Goal: Task Accomplishment & Management: Manage account settings

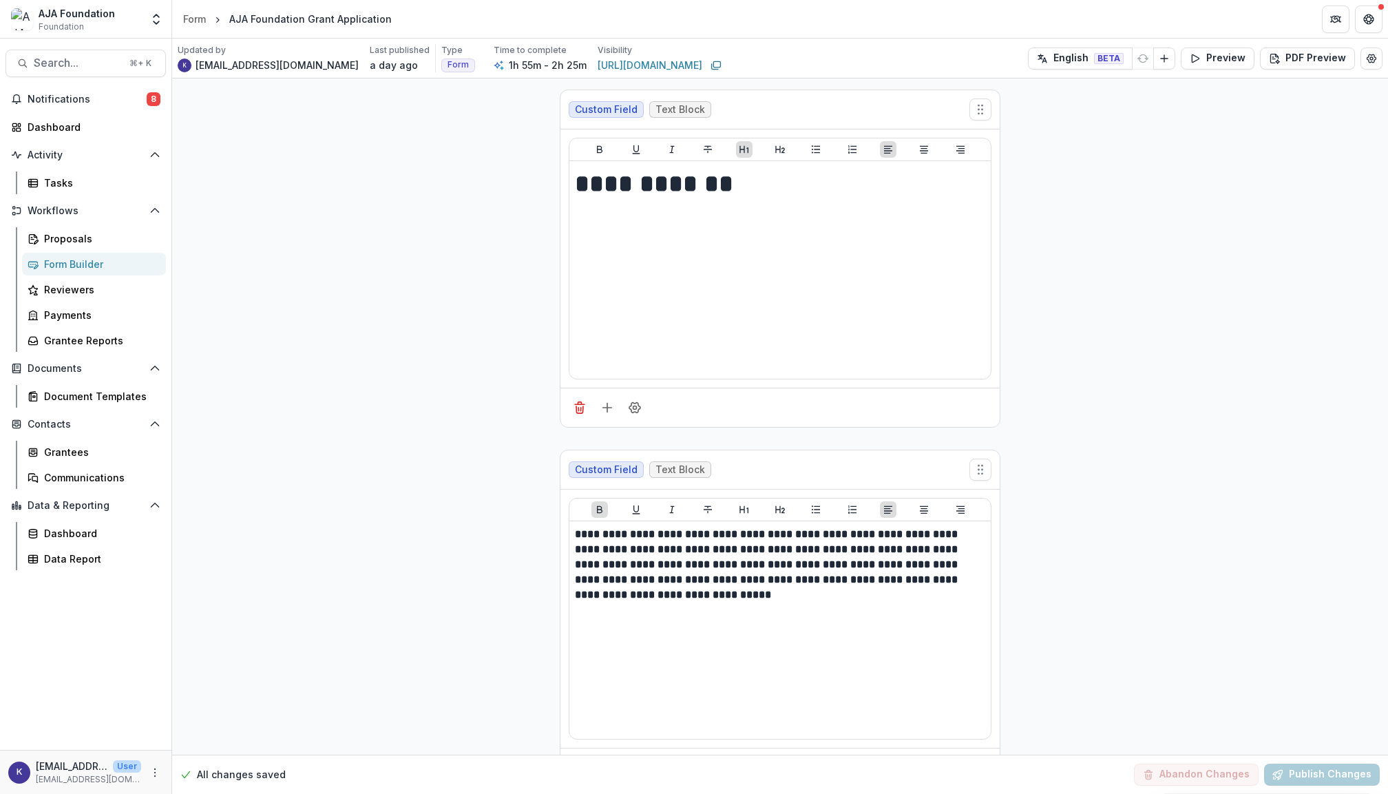
select select "**********"
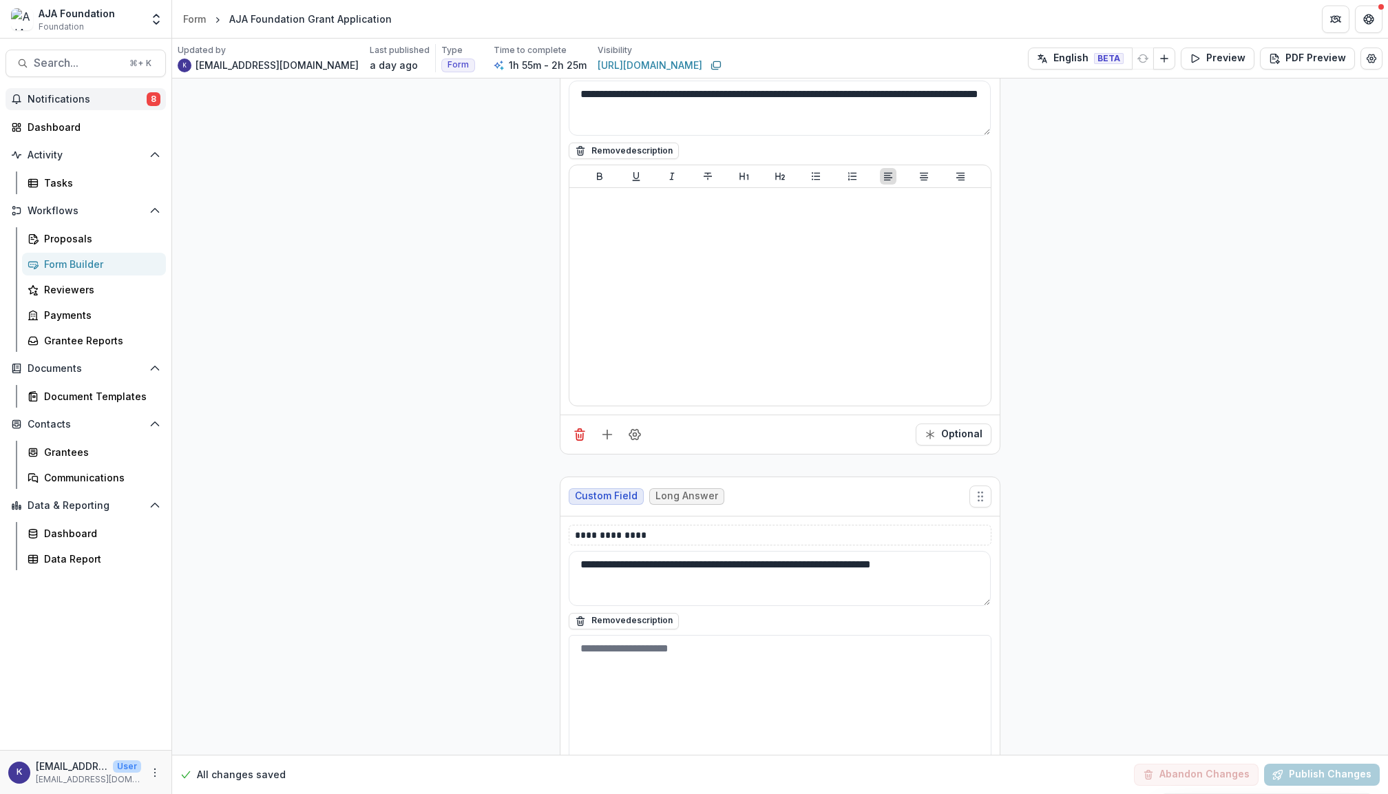
click at [94, 103] on span "Notifications" at bounding box center [87, 100] width 119 height 12
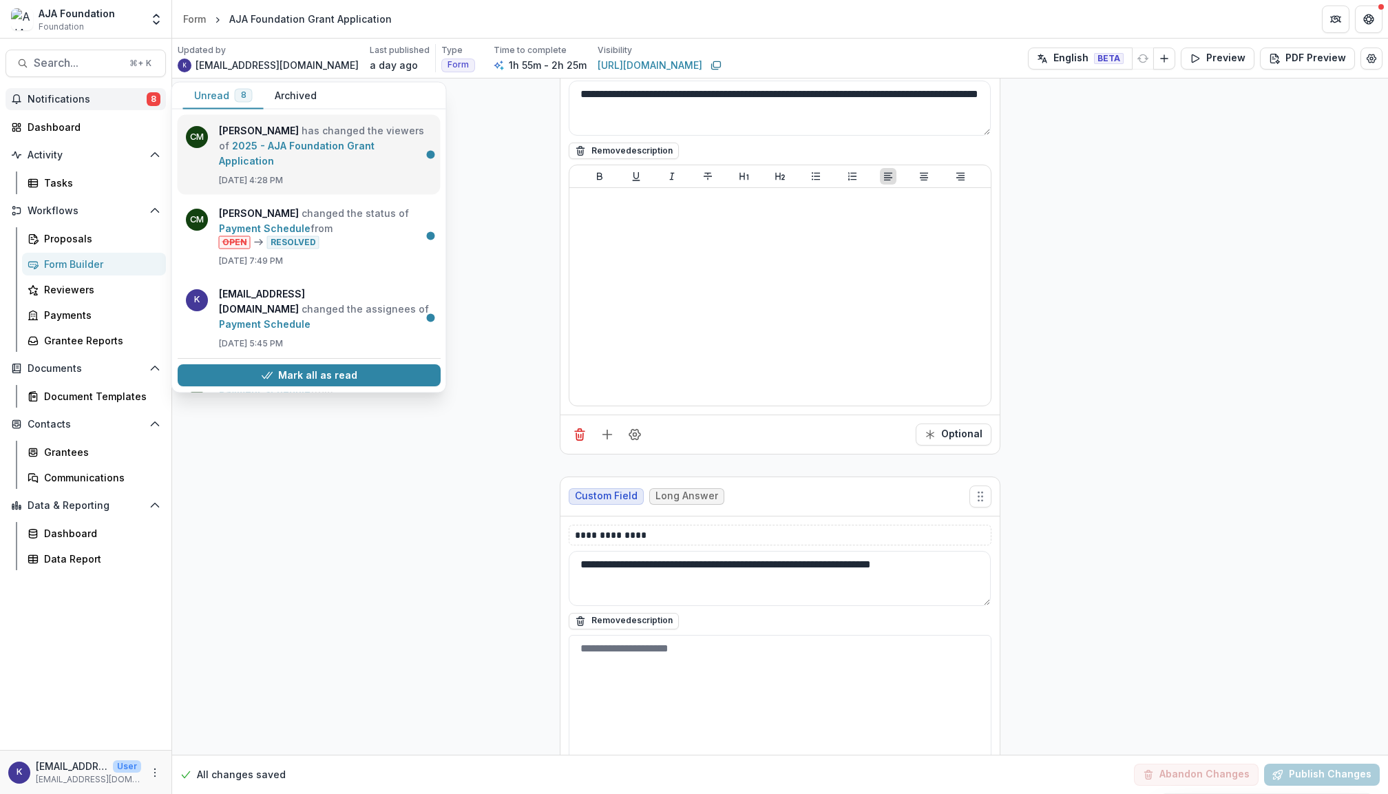
click at [224, 143] on link "2025 - AJA Foundation Grant Application" at bounding box center [297, 153] width 156 height 27
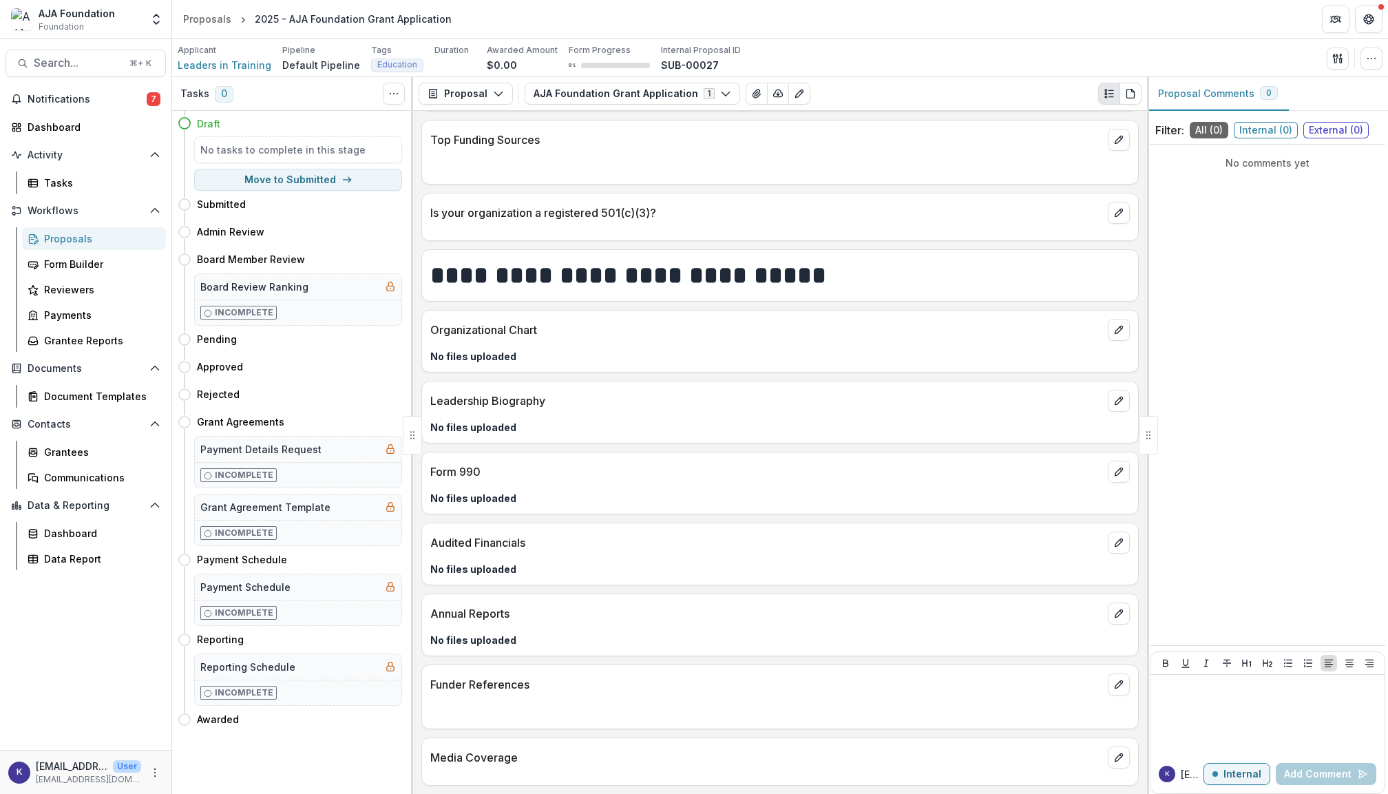
scroll to position [2120, 0]
click at [95, 445] on div "Grantees" at bounding box center [99, 452] width 111 height 14
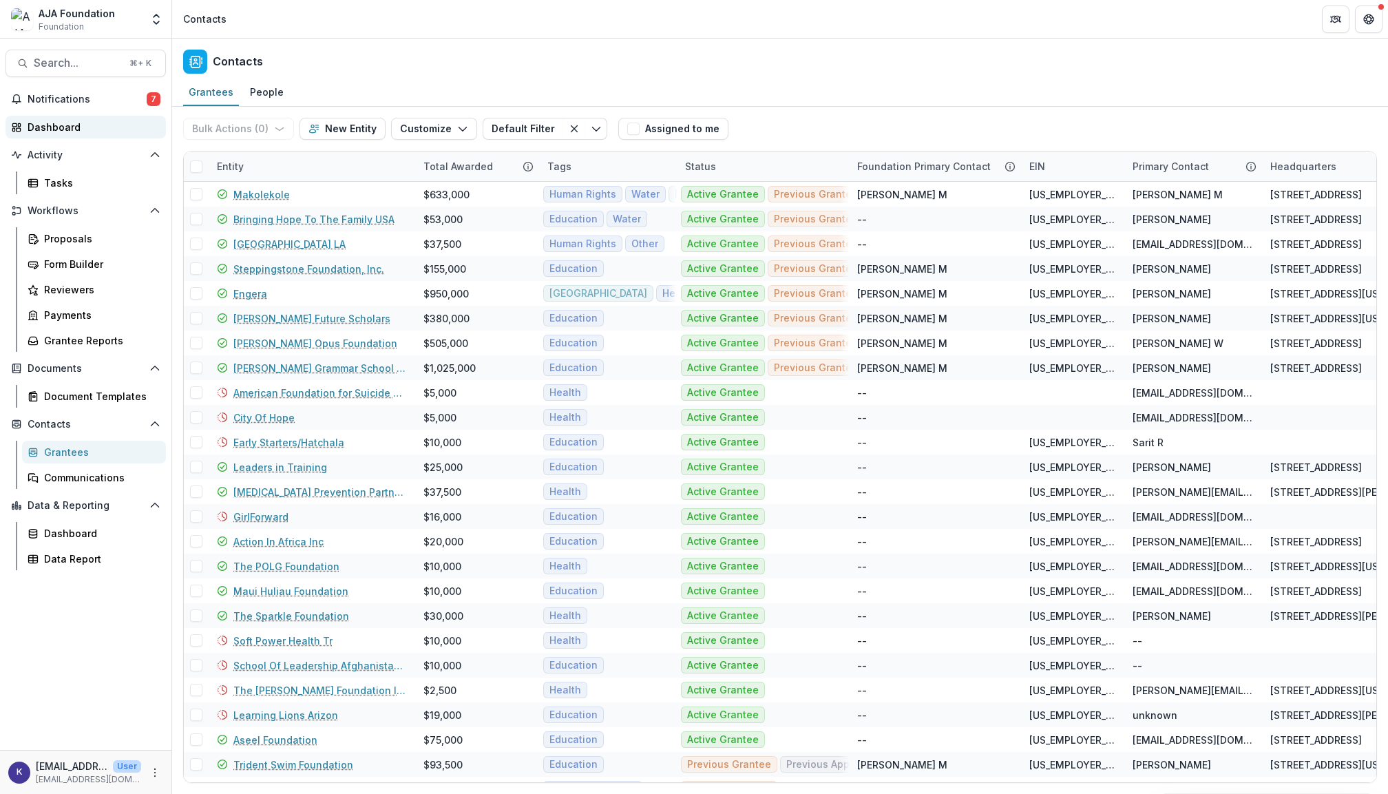
click at [70, 125] on div "Dashboard" at bounding box center [91, 127] width 127 height 14
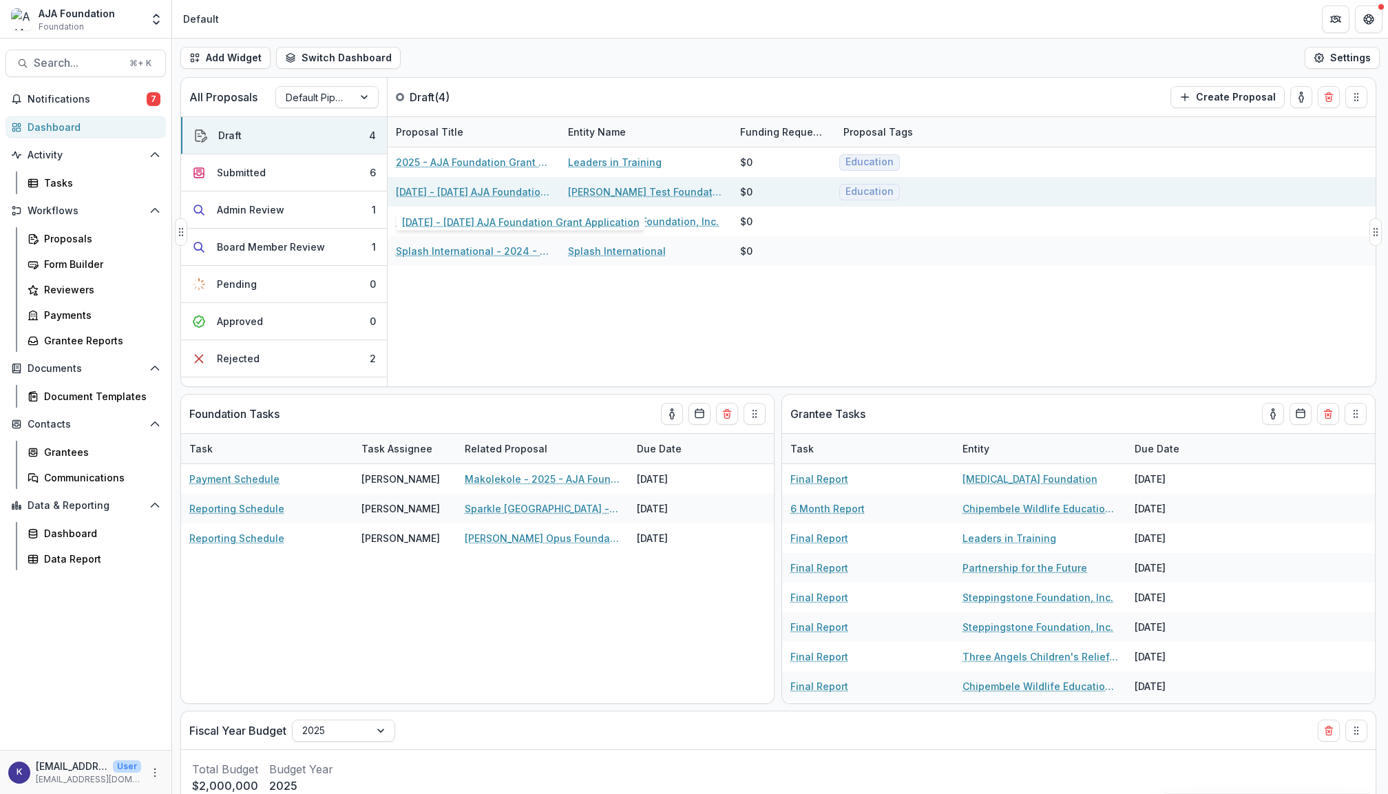
click at [485, 189] on link "[DATE] - [DATE] AJA Foundation Grant Application" at bounding box center [474, 192] width 156 height 14
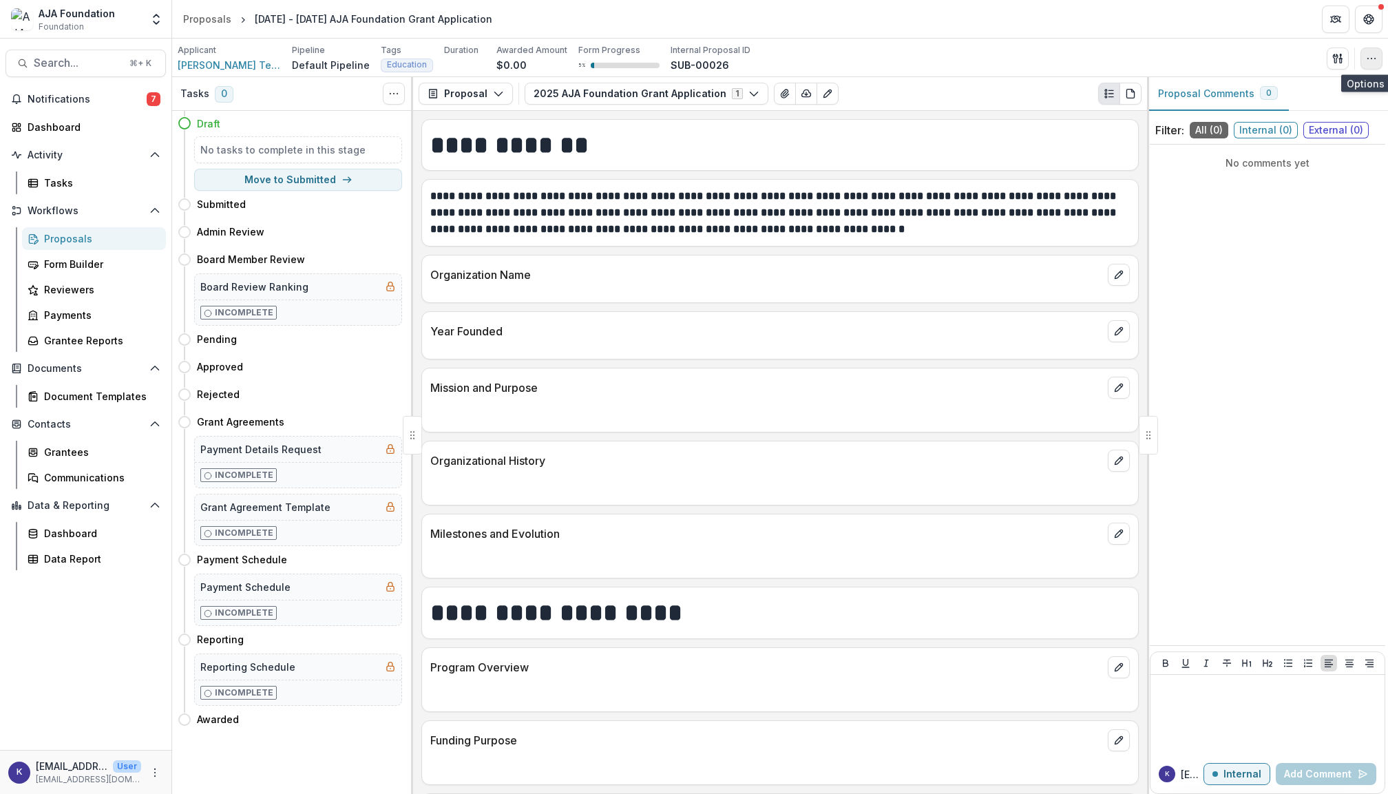
click at [1378, 63] on button "button" at bounding box center [1372, 59] width 22 height 22
click at [1317, 208] on button "Delete Proposal" at bounding box center [1305, 209] width 147 height 23
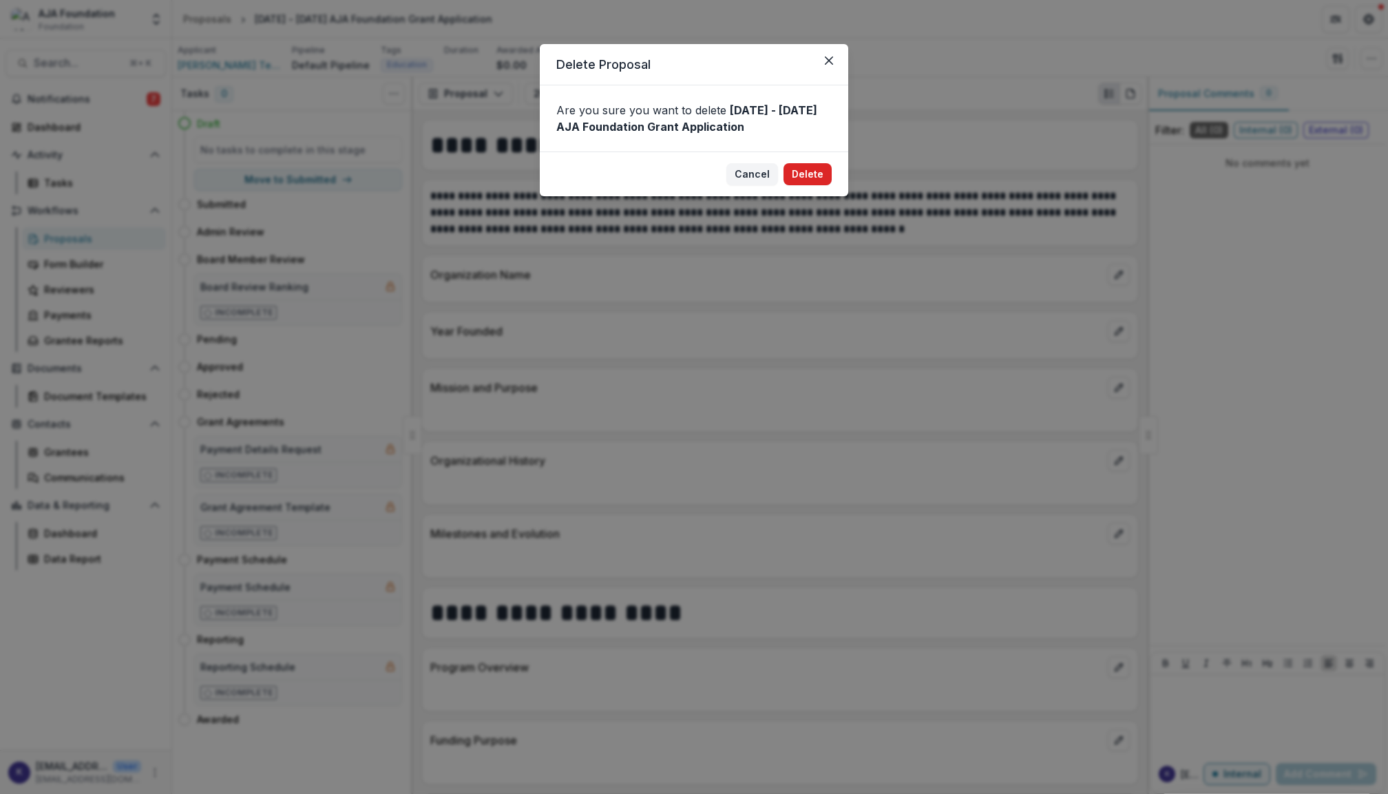
click at [818, 178] on button "Delete" at bounding box center [808, 174] width 48 height 22
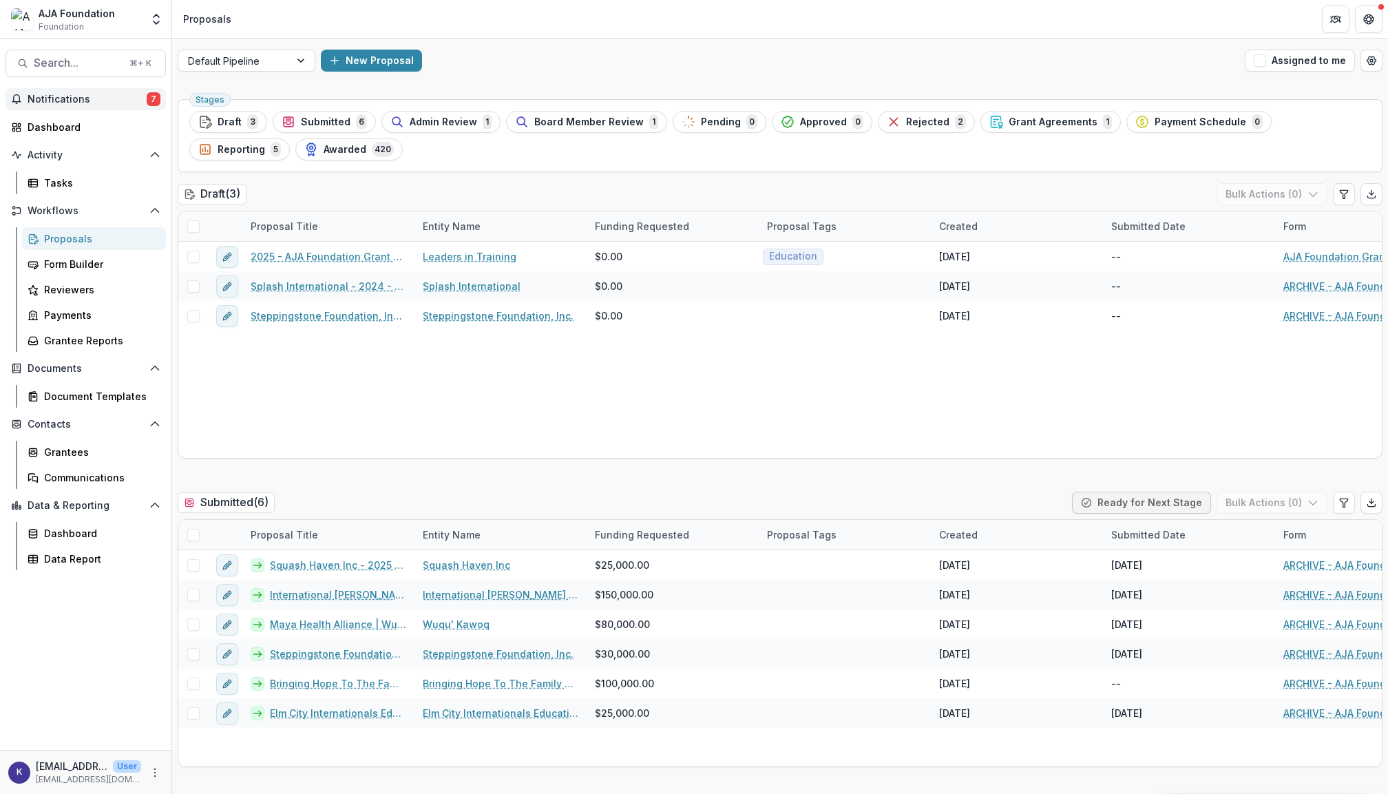
click at [50, 98] on span "Notifications" at bounding box center [87, 100] width 119 height 12
click at [83, 526] on div "Dashboard" at bounding box center [99, 533] width 111 height 14
